Goal: Subscribe to service/newsletter

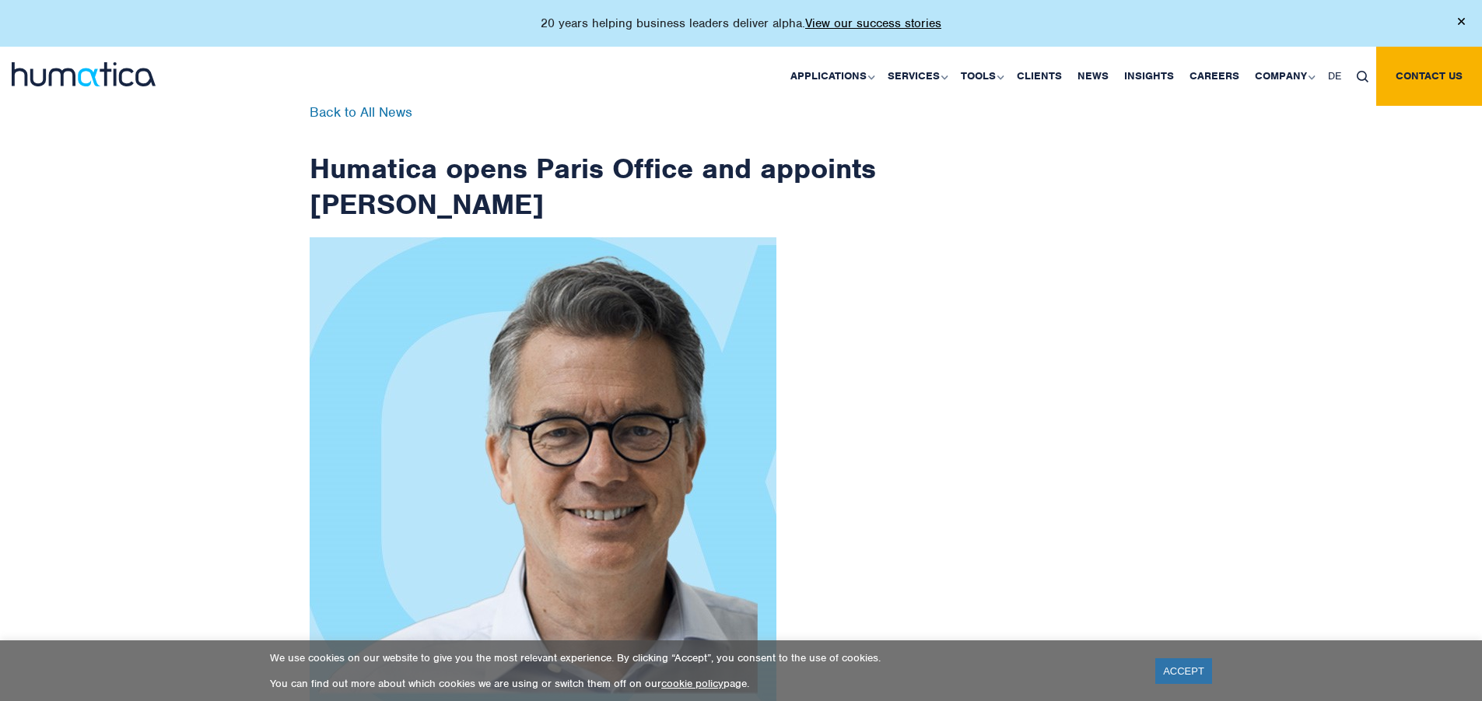
scroll to position [2481, 0]
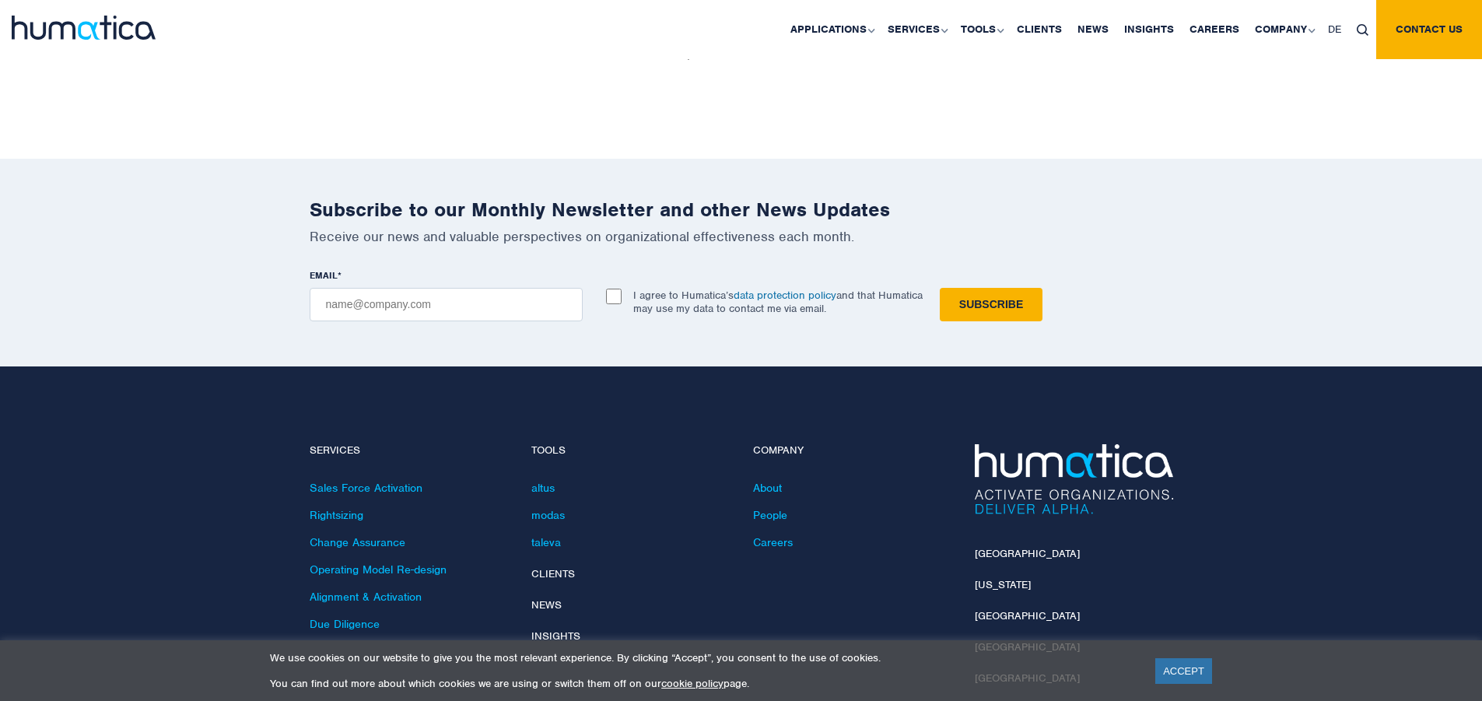
checkbox input "true"
type input "[EMAIL_ADDRESS][DOMAIN_NAME]"
click at [940, 288] on input "Subscribe" at bounding box center [991, 304] width 103 height 33
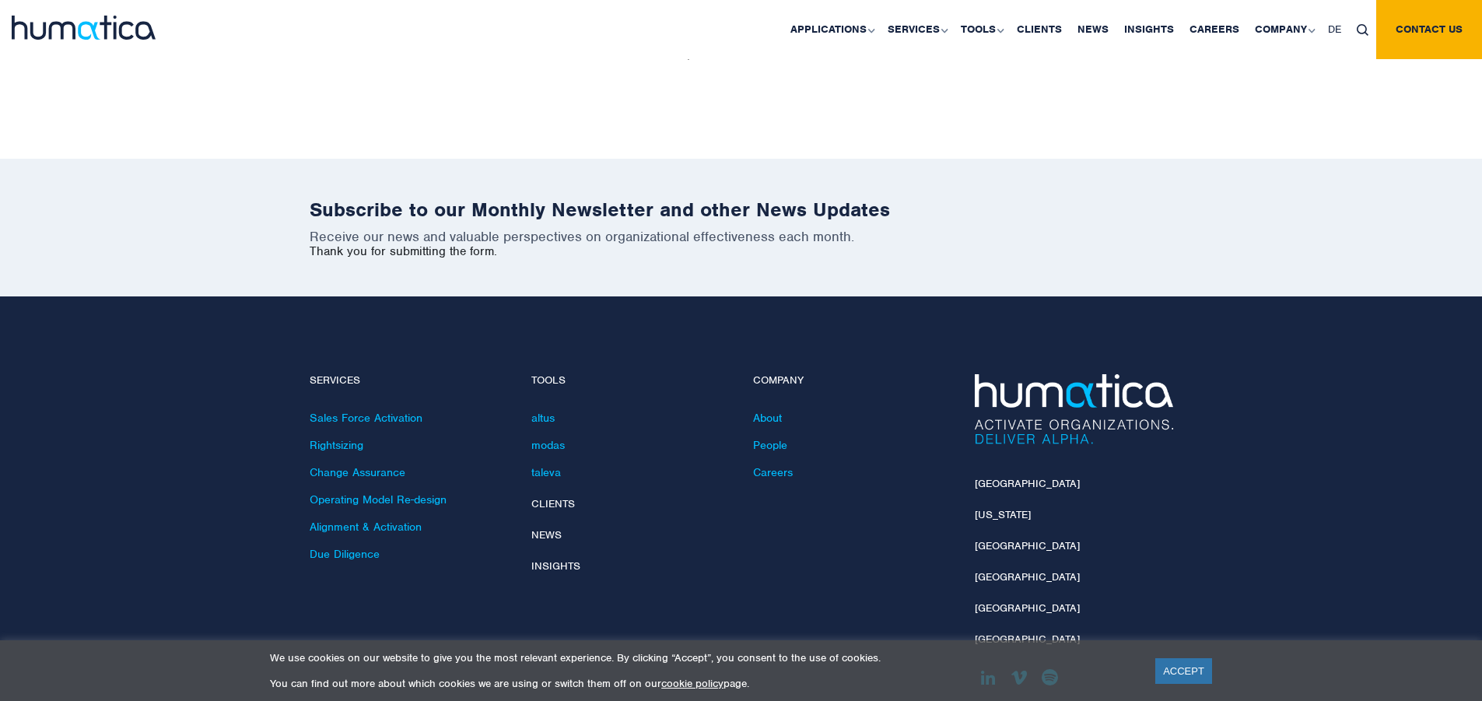
scroll to position [2411, 0]
